Goal: Task Accomplishment & Management: Manage account settings

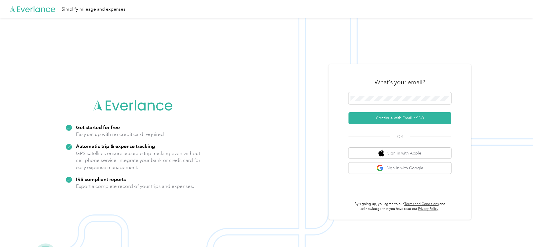
click at [249, 49] on img at bounding box center [266, 141] width 533 height 247
click at [396, 168] on button "Sign in with Google" at bounding box center [399, 167] width 103 height 11
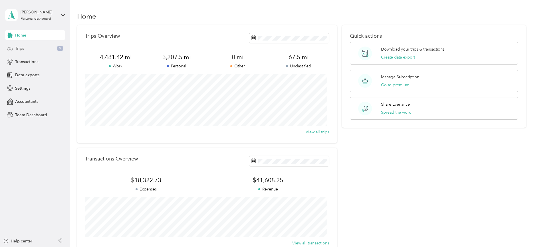
click at [40, 46] on div "Trips 9" at bounding box center [35, 48] width 60 height 10
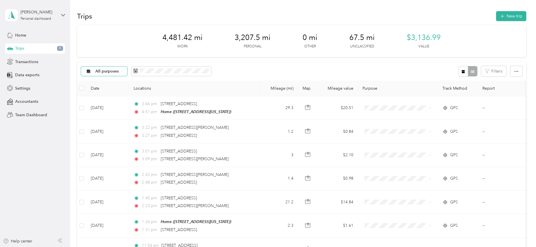
click at [96, 70] on span "All purposes" at bounding box center [107, 71] width 24 height 4
click at [102, 91] on span "Unclassified" at bounding box center [109, 91] width 28 height 6
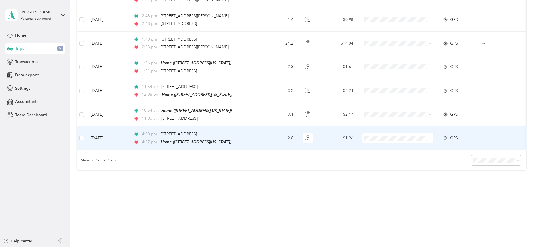
scroll to position [166, 0]
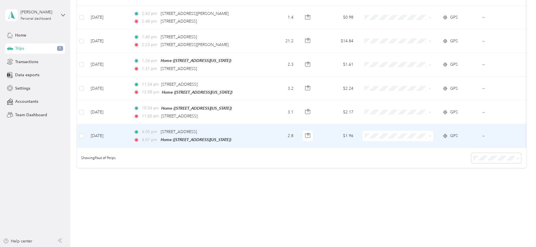
click at [111, 131] on td "Aug 28, 2025" at bounding box center [107, 136] width 43 height 24
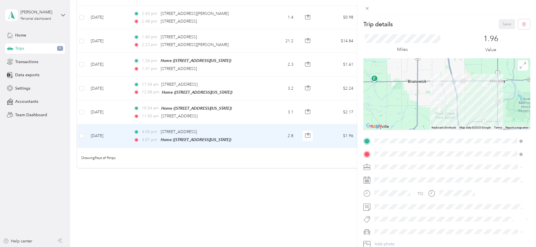
click at [383, 187] on span "Personal" at bounding box center [383, 186] width 15 height 5
click at [505, 25] on button "Save" at bounding box center [507, 24] width 17 height 10
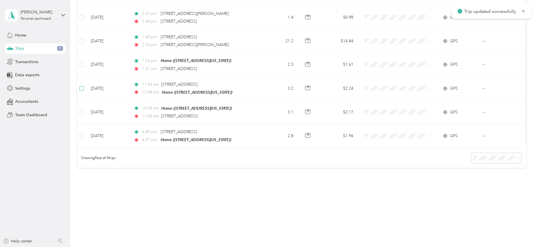
scroll to position [142, 0]
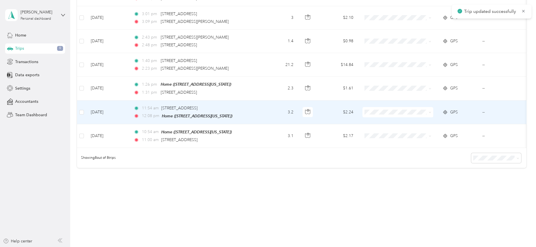
click at [101, 128] on td "Aug 29, 2025" at bounding box center [107, 136] width 43 height 24
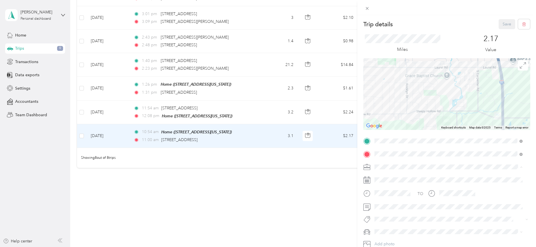
click at [384, 186] on span "Personal" at bounding box center [383, 186] width 15 height 5
click at [499, 24] on button "Save" at bounding box center [507, 24] width 17 height 10
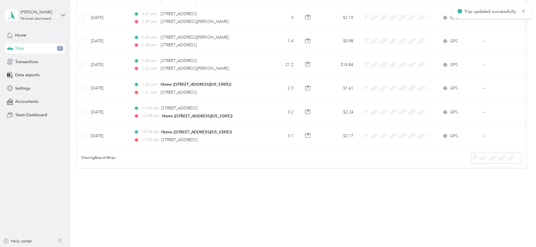
scroll to position [118, 0]
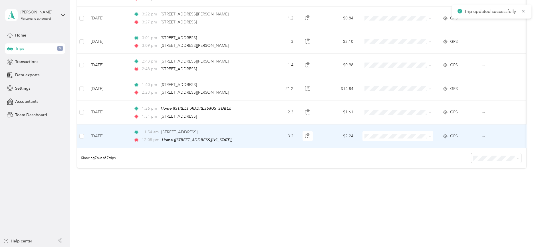
click at [103, 131] on td "Aug 29, 2025" at bounding box center [107, 136] width 43 height 24
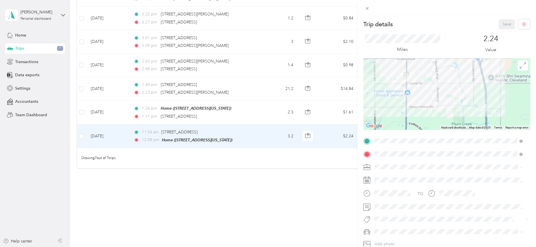
click at [385, 187] on span "Personal" at bounding box center [383, 186] width 15 height 5
click at [500, 24] on button "Save" at bounding box center [507, 24] width 17 height 10
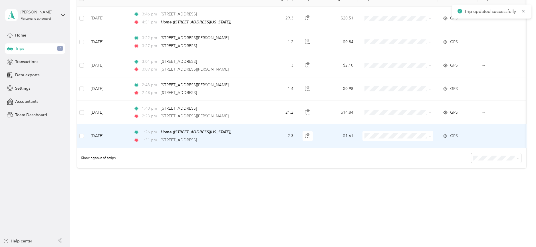
scroll to position [94, 0]
click at [104, 130] on td "Aug 29, 2025" at bounding box center [107, 136] width 43 height 24
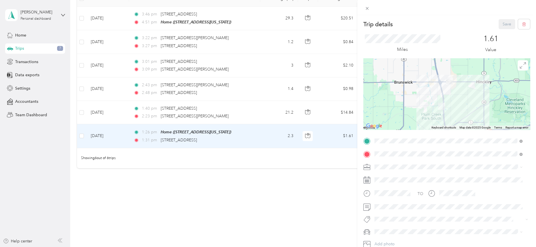
click at [382, 185] on span "Personal" at bounding box center [383, 186] width 15 height 5
click at [499, 25] on button "Save" at bounding box center [507, 24] width 17 height 10
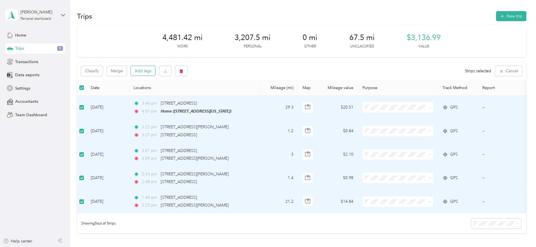
click at [141, 73] on button "Add tags" at bounding box center [143, 71] width 25 height 10
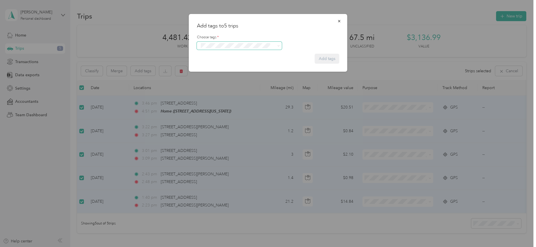
click at [235, 247] on div "Add tags to 5 trips Choose tags * Add tags" at bounding box center [266, 247] width 533 height 0
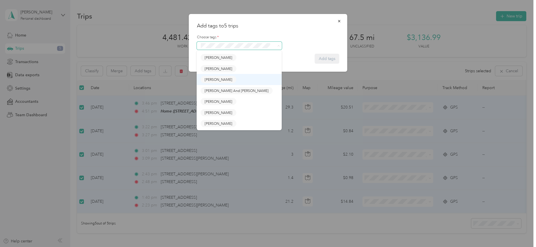
scroll to position [142, 0]
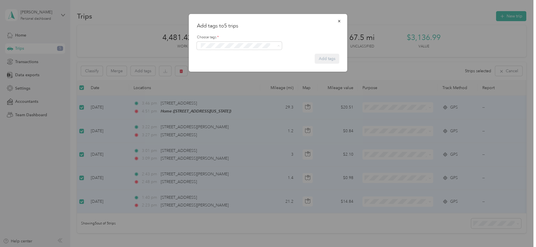
click at [216, 100] on span "Matthew Davis" at bounding box center [219, 100] width 28 height 5
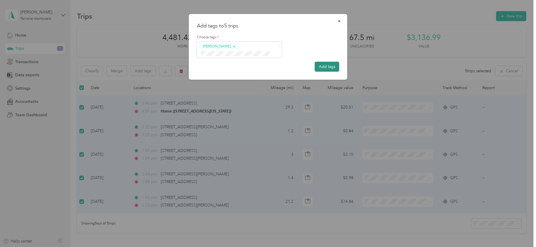
click at [321, 65] on button "Add tags" at bounding box center [327, 67] width 25 height 10
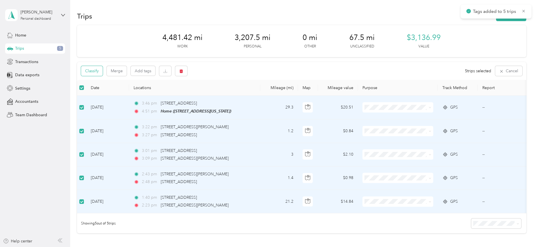
click at [92, 73] on button "Classify" at bounding box center [92, 71] width 22 height 10
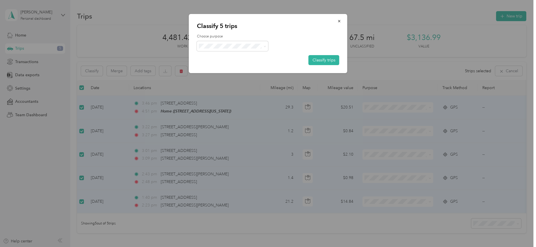
click at [219, 57] on span "Work" at bounding box center [237, 56] width 53 height 6
click at [223, 60] on div "Choose purpose Classify trips" at bounding box center [268, 49] width 142 height 31
click at [327, 61] on button "Classify trips" at bounding box center [324, 60] width 31 height 10
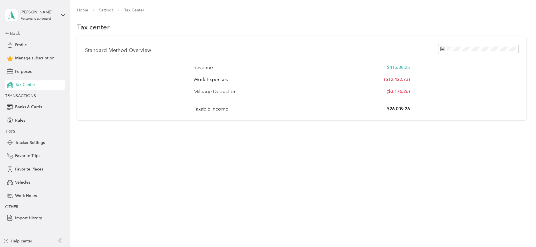
click at [400, 203] on div "Home Settings Tax Center Tax center Standard Method Overview Revenue $41,608.25…" at bounding box center [301, 123] width 463 height 247
drag, startPoint x: 193, startPoint y: 68, endPoint x: 192, endPoint y: 70, distance: 2.9
click at [192, 70] on div "Revenue $41,608.25 Work Expenses ($12,422.73) Mileage Deduction ($3,176.26) Tax…" at bounding box center [301, 88] width 433 height 48
drag, startPoint x: 412, startPoint y: 109, endPoint x: 182, endPoint y: 108, distance: 230.0
click at [182, 108] on div "Revenue $41,608.25 Work Expenses ($12,422.73) Mileage Deduction ($3,176.26) Tax…" at bounding box center [301, 88] width 433 height 48
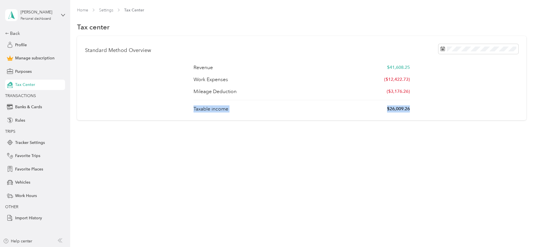
copy div "Taxable income $26,009.26"
